Goal: Transaction & Acquisition: Purchase product/service

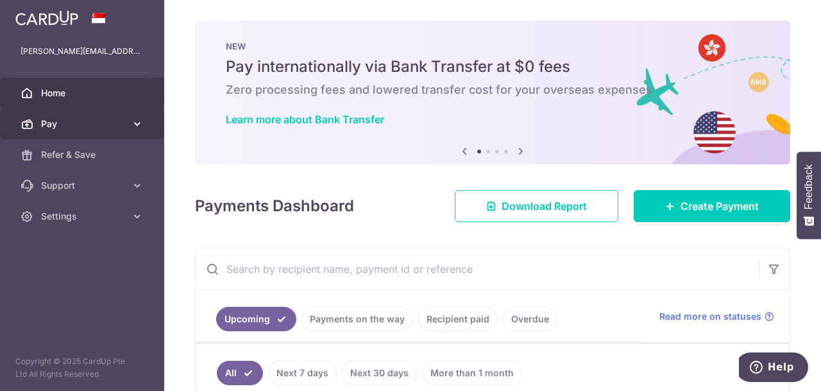
click at [81, 123] on span "Pay" at bounding box center [83, 123] width 85 height 13
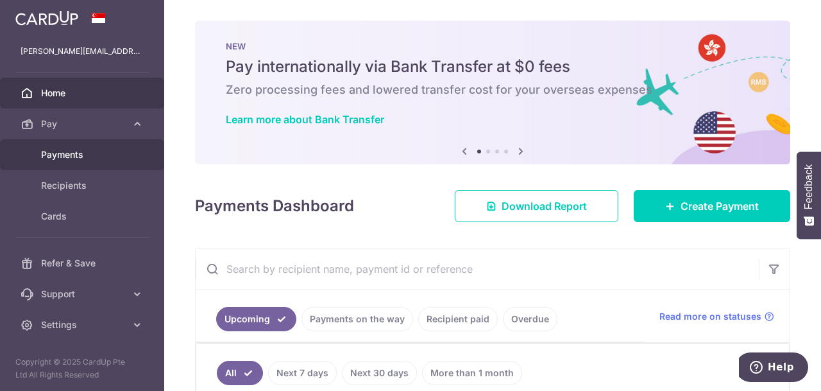
click at [52, 153] on span "Payments" at bounding box center [83, 154] width 85 height 13
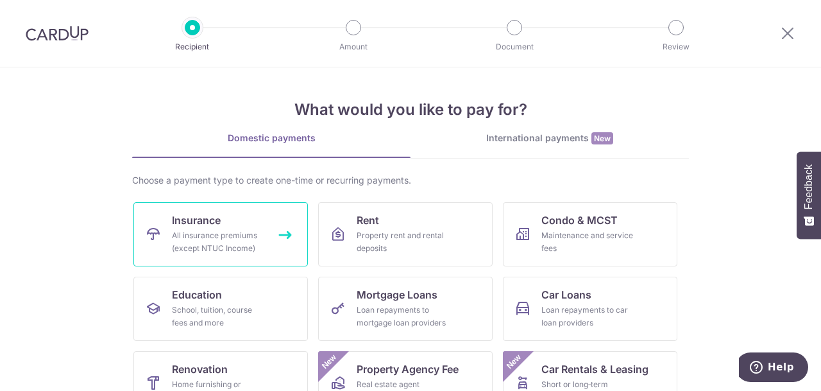
click at [137, 230] on link "Insurance All insurance premiums (except NTUC Income)" at bounding box center [220, 234] width 174 height 64
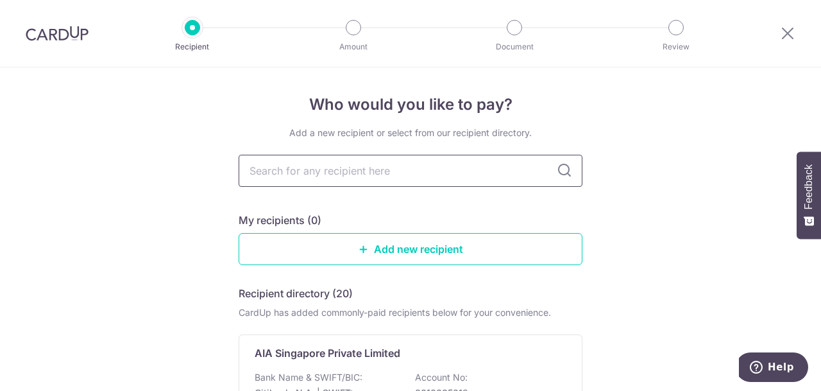
type input "GREAT EASTERN"
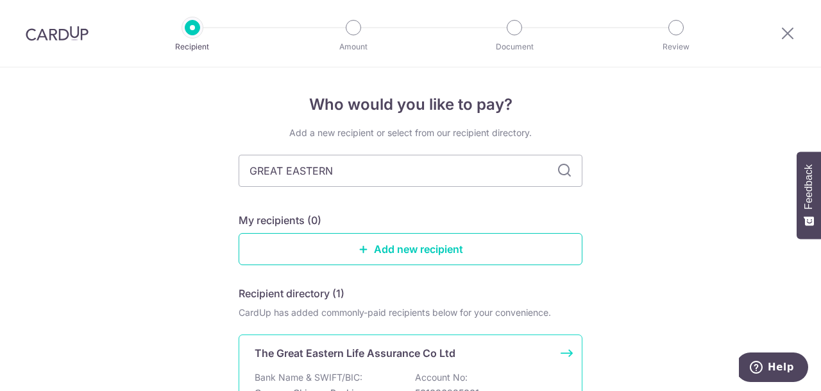
click at [376, 361] on div "The Great Eastern Life Assurance Co Ltd Bank Name & SWIFT/BIC: Oversea Chinese …" at bounding box center [411, 396] width 344 height 125
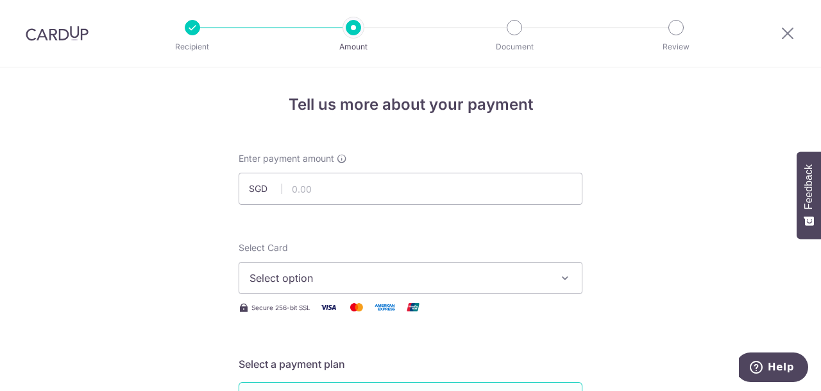
click at [416, 288] on button "Select option" at bounding box center [411, 278] width 344 height 32
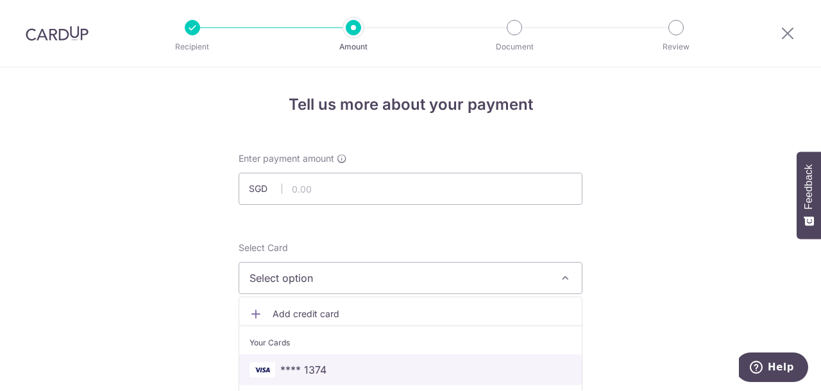
click at [330, 369] on span "**** 1374" at bounding box center [410, 369] width 322 height 15
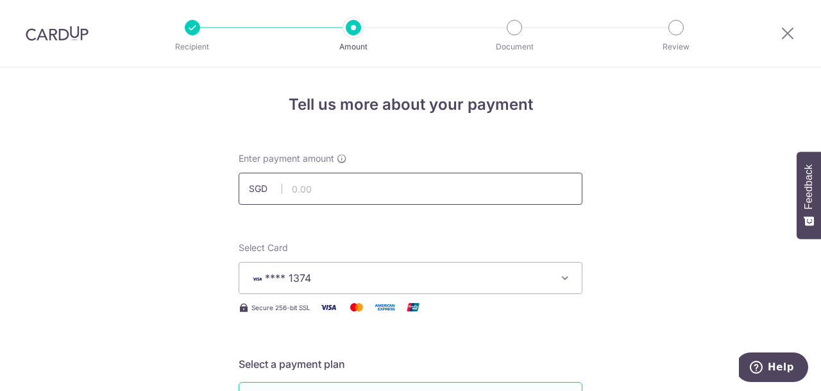
click at [350, 181] on input "text" at bounding box center [411, 188] width 344 height 32
click at [367, 188] on input "text" at bounding box center [411, 188] width 344 height 32
type input "1790"
type input "1,790.00"
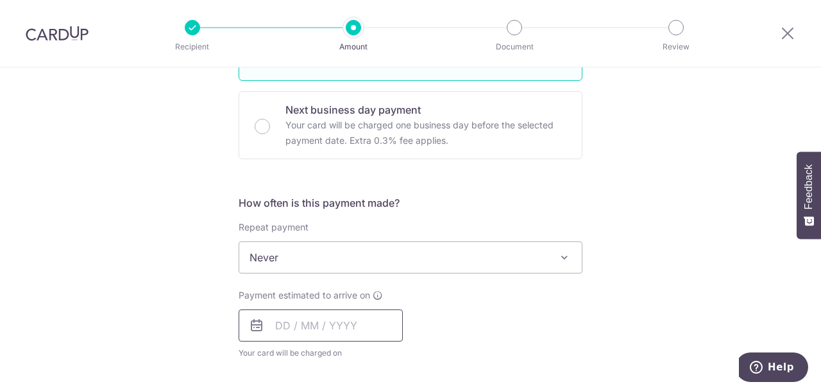
click at [364, 333] on input "text" at bounding box center [321, 325] width 164 height 32
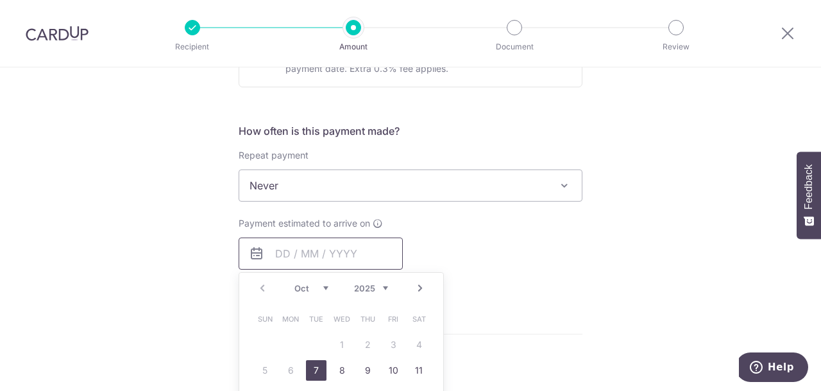
scroll to position [487, 0]
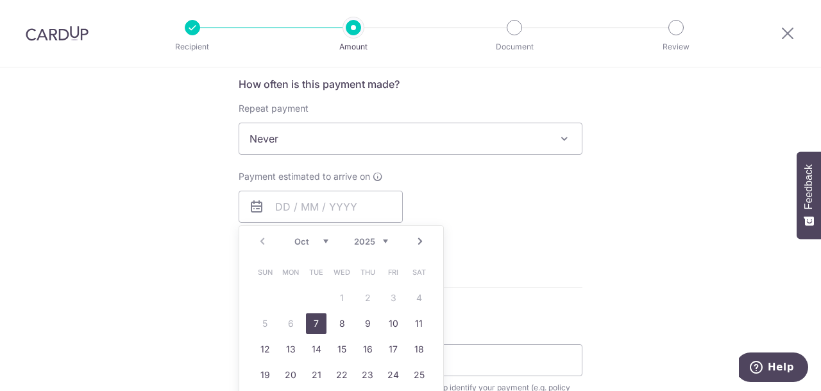
click at [314, 319] on link "7" at bounding box center [316, 323] width 21 height 21
type input "07/10/2025"
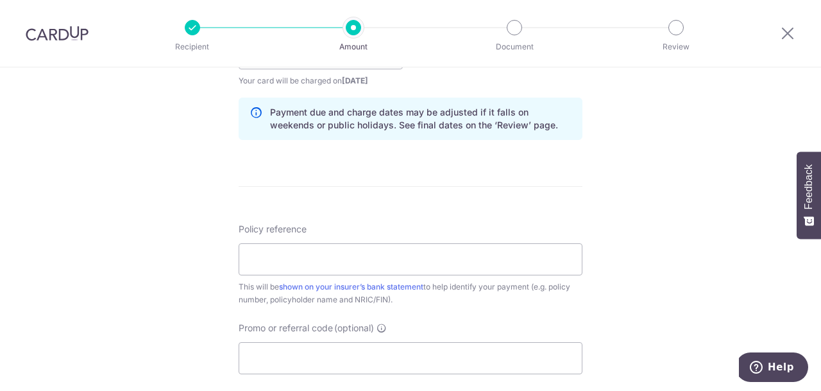
scroll to position [646, 0]
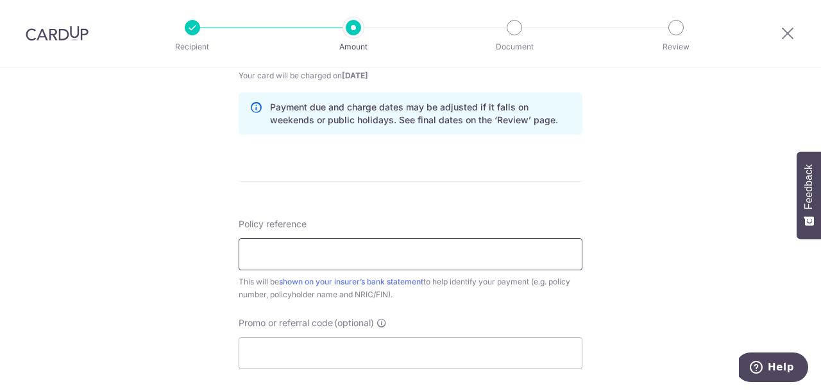
click at [493, 253] on input "Policy reference" at bounding box center [411, 254] width 344 height 32
type input "0241587676"
drag, startPoint x: 278, startPoint y: 254, endPoint x: 328, endPoint y: 255, distance: 49.4
click at [328, 255] on input "0241587676" at bounding box center [411, 254] width 344 height 32
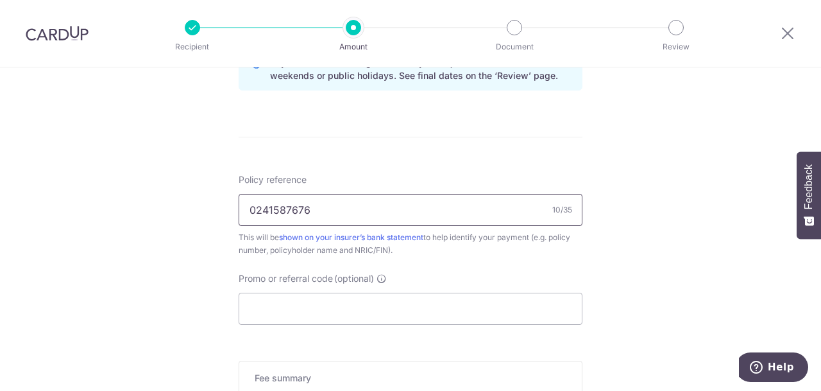
scroll to position [749, 0]
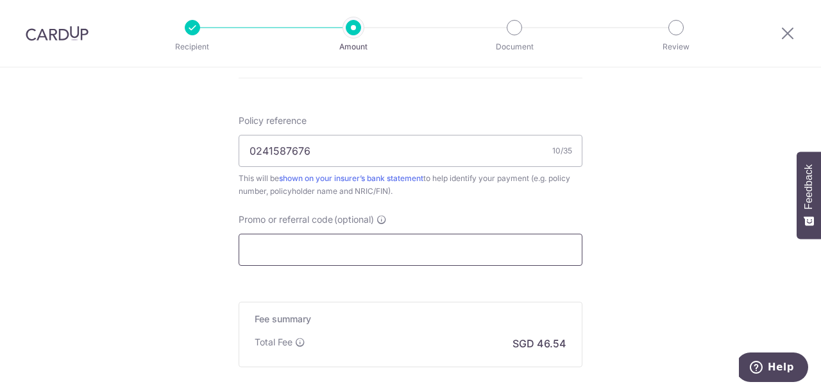
click at [344, 251] on input "Promo or referral code (optional)" at bounding box center [411, 249] width 344 height 32
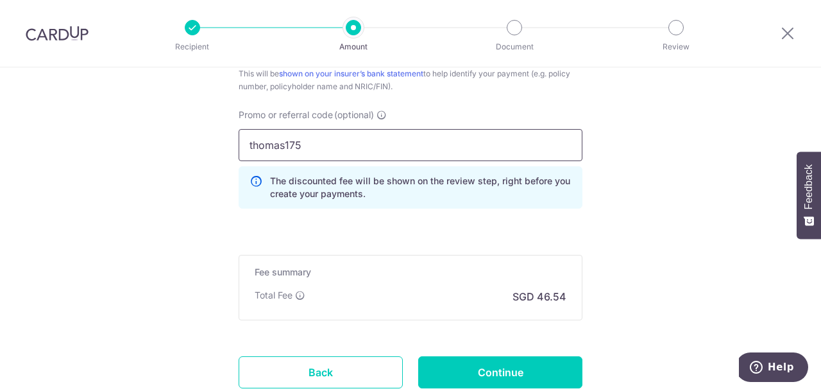
scroll to position [947, 0]
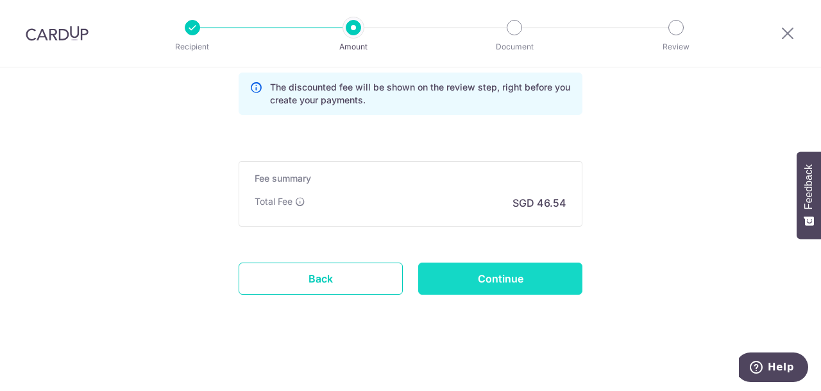
type input "thomas175"
click at [496, 280] on input "Continue" at bounding box center [500, 278] width 164 height 32
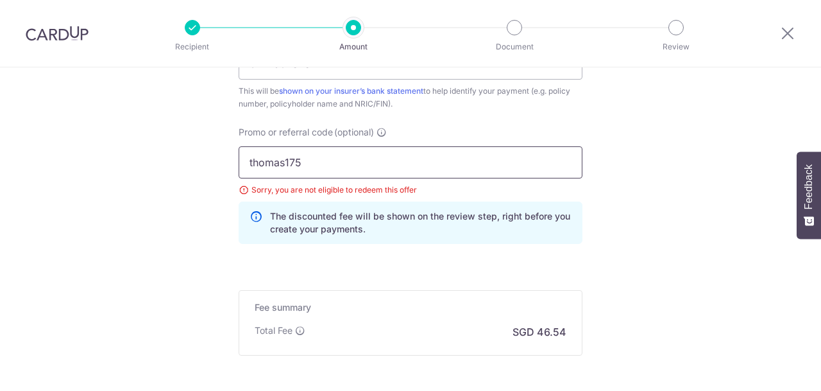
scroll to position [834, 0]
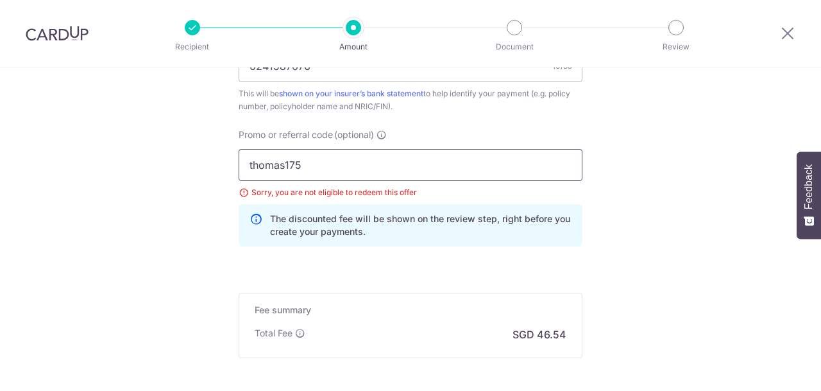
click at [328, 161] on input "thomas175" at bounding box center [411, 165] width 344 height 32
click at [328, 160] on input "thomas175" at bounding box center [411, 165] width 344 height 32
type input "thomas179"
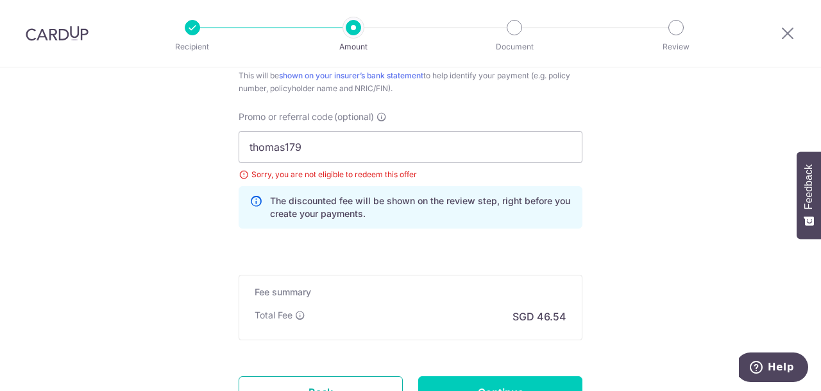
scroll to position [620, 0]
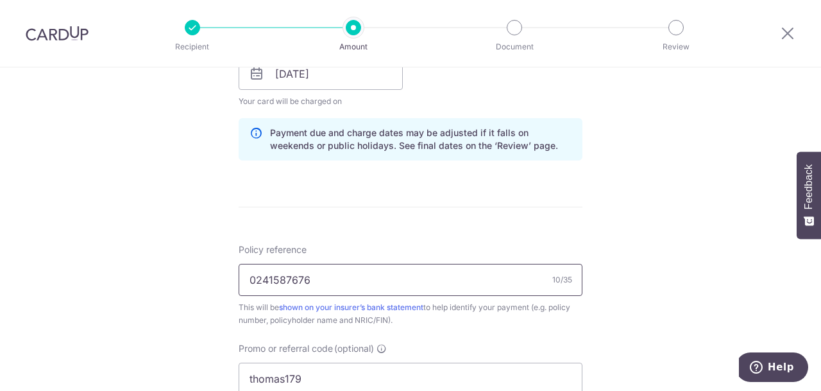
click at [338, 281] on input "0241587676" at bounding box center [411, 280] width 344 height 32
click at [788, 32] on icon at bounding box center [787, 33] width 15 height 16
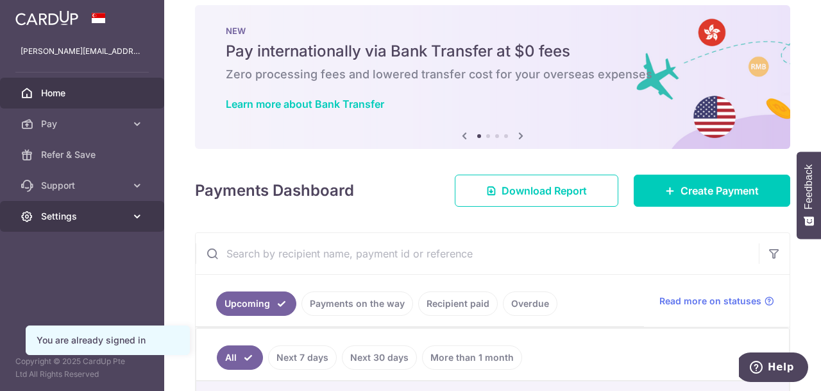
click at [33, 221] on icon at bounding box center [27, 216] width 13 height 13
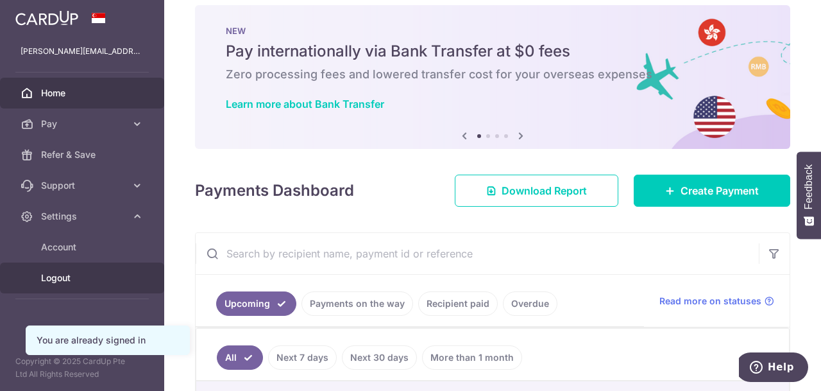
click at [51, 276] on span "Logout" at bounding box center [83, 277] width 85 height 13
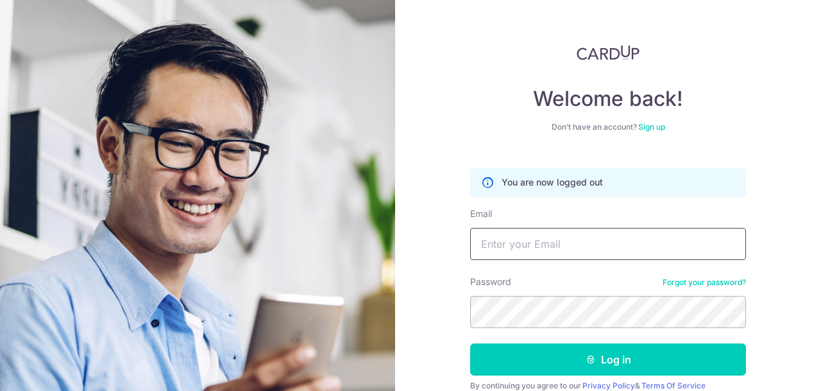
type input "[PERSON_NAME][EMAIL_ADDRESS][DOMAIN_NAME]"
click at [470, 343] on button "Log in" at bounding box center [608, 359] width 276 height 32
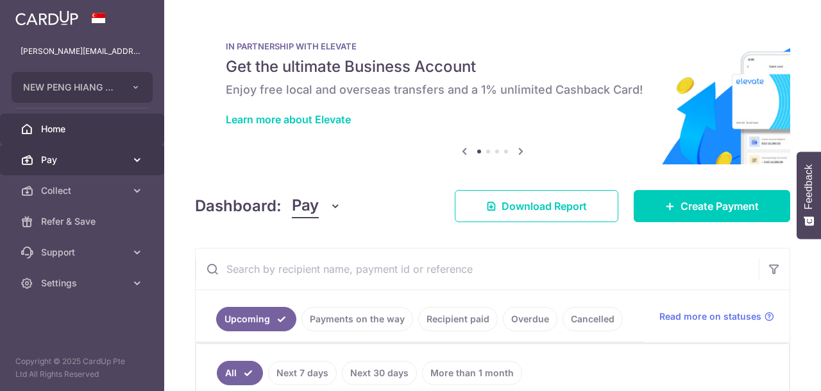
click at [69, 156] on span "Pay" at bounding box center [83, 159] width 85 height 13
